Goal: Task Accomplishment & Management: Use online tool/utility

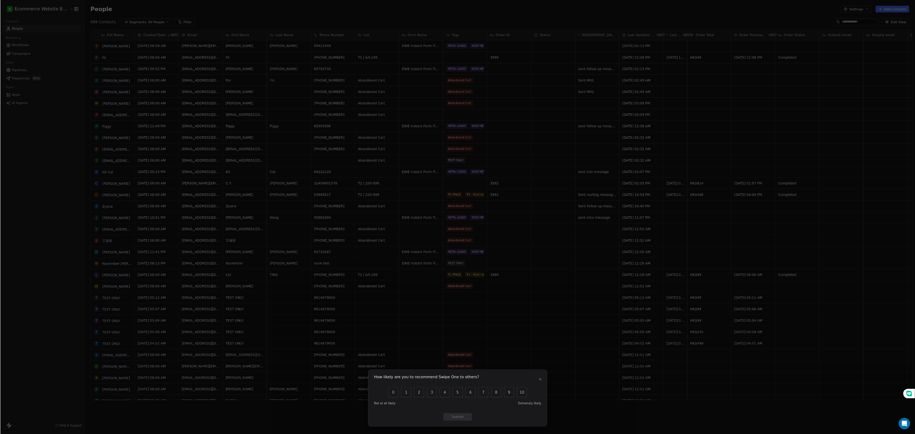
scroll to position [562, 1241]
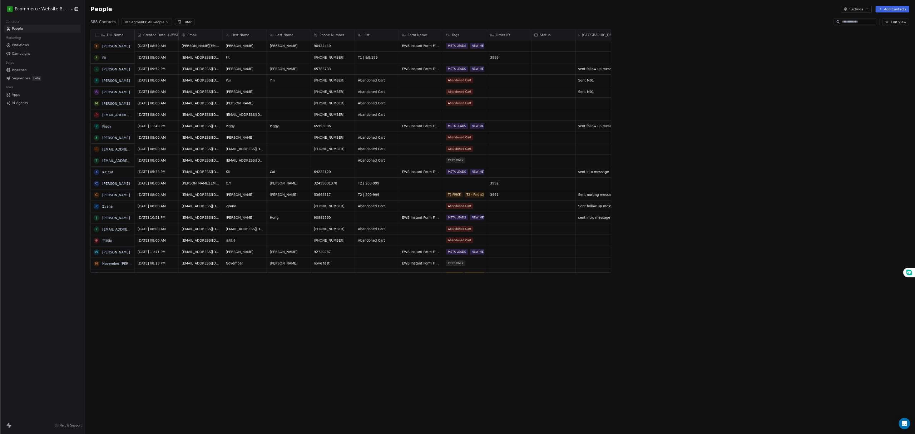
scroll to position [375, 792]
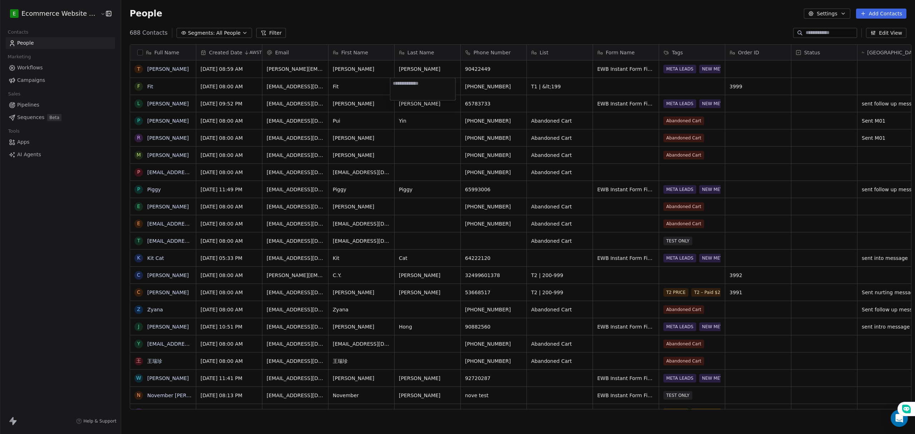
click at [592, 84] on html "E Ecommerce Website Builder Contacts People Marketing Workflows Campaigns Sales…" at bounding box center [457, 217] width 915 height 434
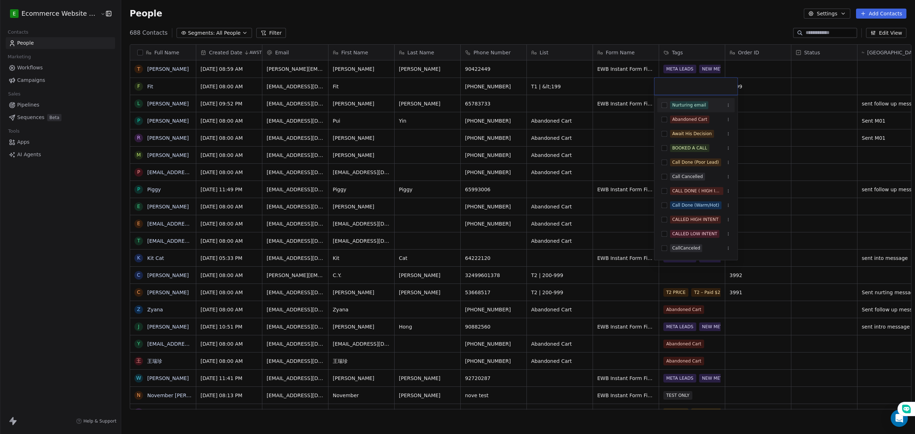
click at [616, 92] on html "E Ecommerce Website Builder Contacts People Marketing Workflows Campaigns Sales…" at bounding box center [457, 217] width 915 height 434
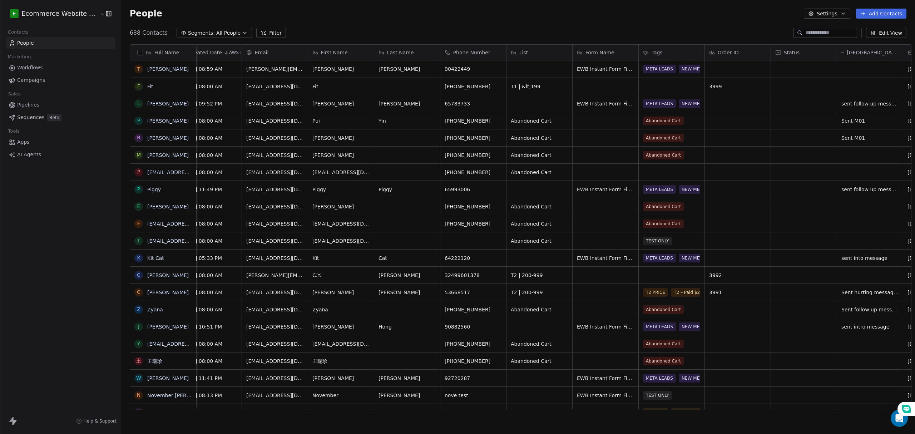
scroll to position [0, 0]
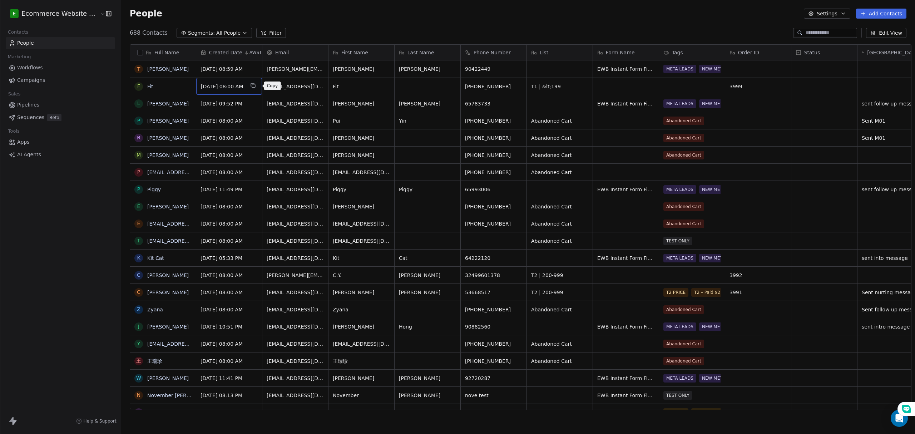
click at [256, 85] on icon "grid" at bounding box center [253, 86] width 6 height 6
click at [256, 69] on icon "grid" at bounding box center [253, 68] width 6 height 6
click at [358, 68] on icon "grid" at bounding box center [361, 68] width 6 height 6
click at [359, 87] on icon "grid" at bounding box center [360, 85] width 3 height 3
click at [517, 87] on icon "grid" at bounding box center [520, 86] width 6 height 6
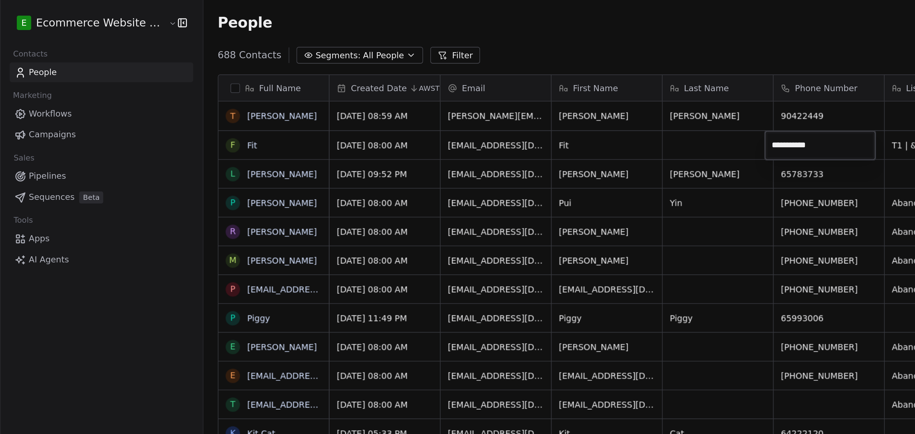
click at [417, 126] on html "E Ecommerce Website Builder Contacts People Marketing Workflows Campaigns Sales…" at bounding box center [457, 217] width 915 height 434
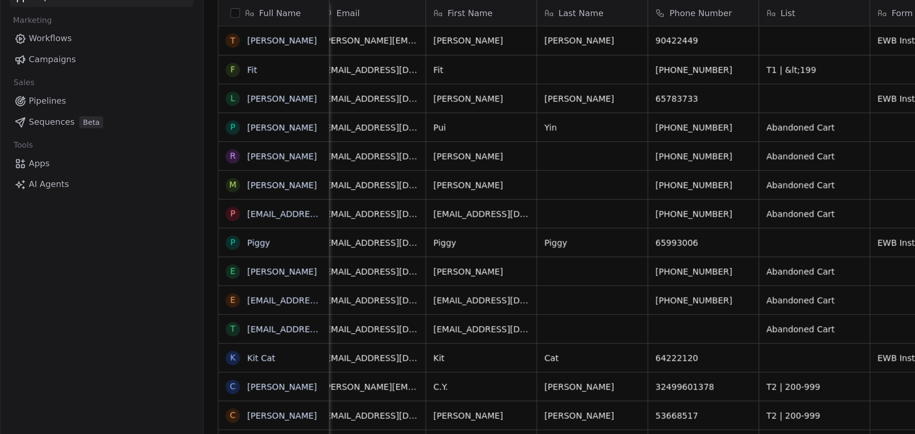
scroll to position [0, 75]
click at [442, 88] on icon "grid" at bounding box center [445, 86] width 6 height 6
click at [440, 68] on icon "grid" at bounding box center [443, 68] width 6 height 6
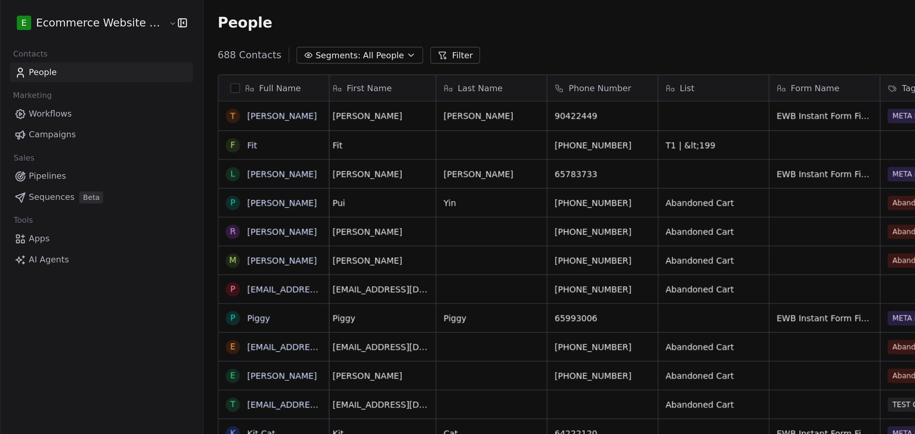
scroll to position [0, 0]
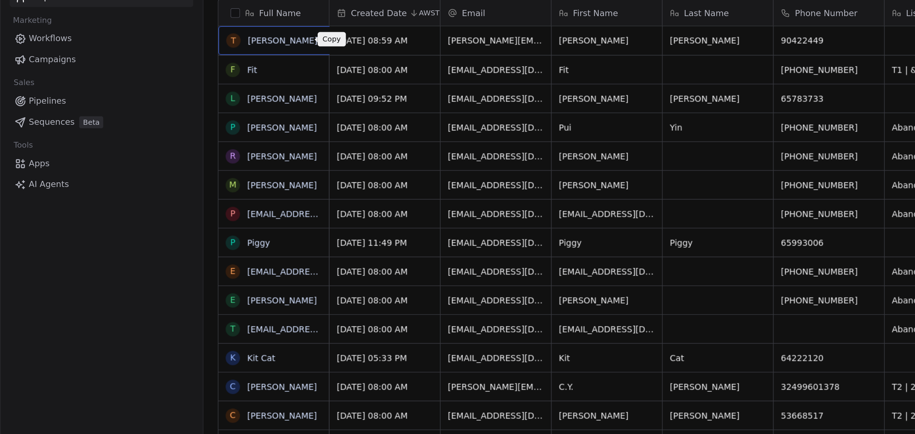
click at [193, 64] on button "grid" at bounding box center [197, 68] width 9 height 9
click at [181, 85] on html "E Ecommerce Website Builder Contacts People Marketing Workflows Campaigns Sales…" at bounding box center [457, 217] width 915 height 434
click at [184, 86] on icon "grid" at bounding box center [187, 86] width 6 height 6
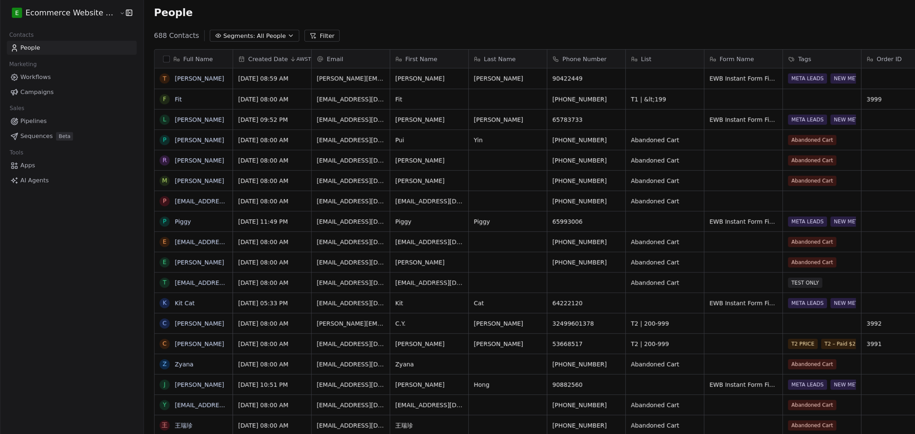
scroll to position [0, 0]
drag, startPoint x: 559, startPoint y: 83, endPoint x: 559, endPoint y: 118, distance: 34.3
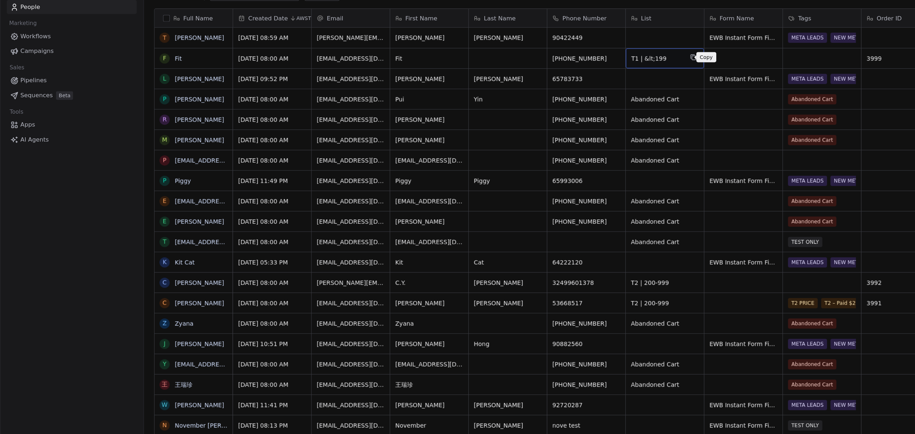
click at [581, 85] on icon "grid" at bounding box center [584, 86] width 6 height 6
